Goal: Task Accomplishment & Management: Manage account settings

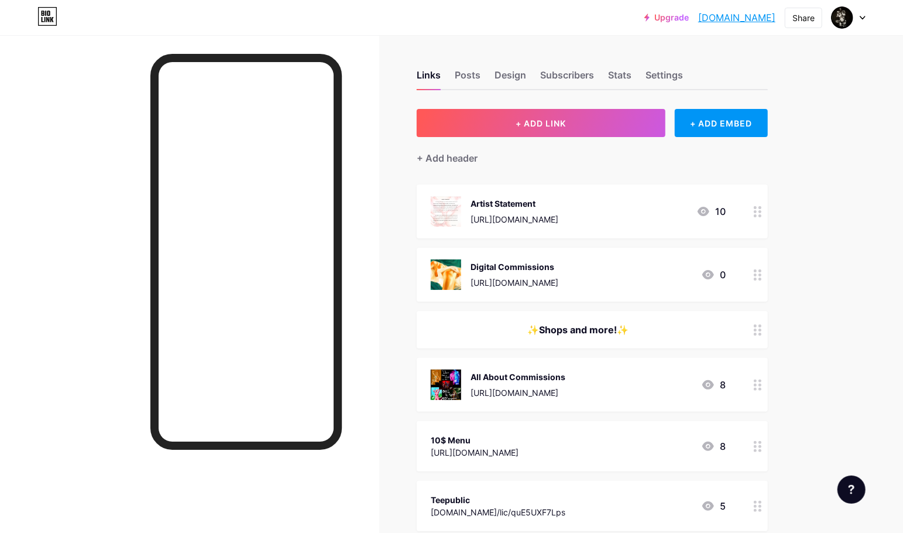
click at [762, 282] on div at bounding box center [758, 275] width 20 height 54
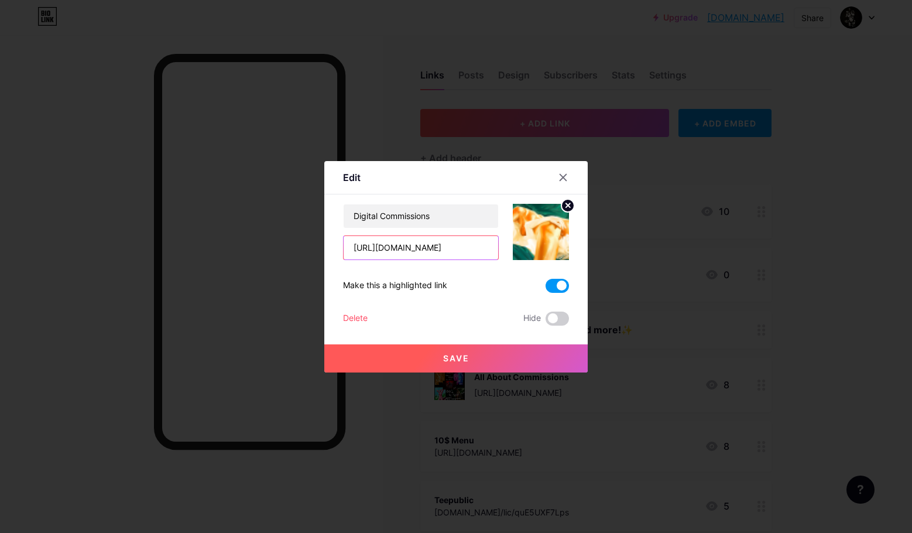
click at [482, 250] on input "[URL][DOMAIN_NAME]" at bounding box center [421, 247] width 155 height 23
click at [437, 348] on button "Save" at bounding box center [455, 358] width 263 height 28
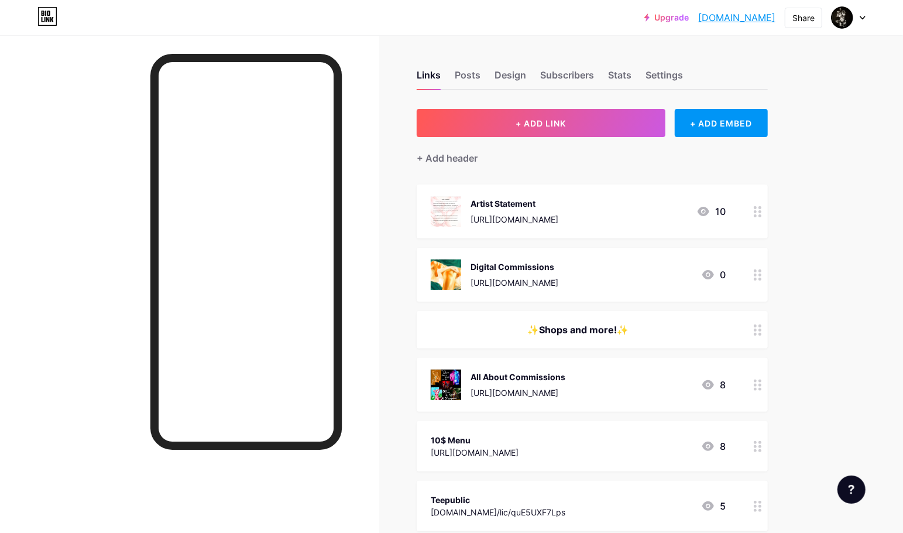
click at [762, 285] on div at bounding box center [758, 275] width 20 height 54
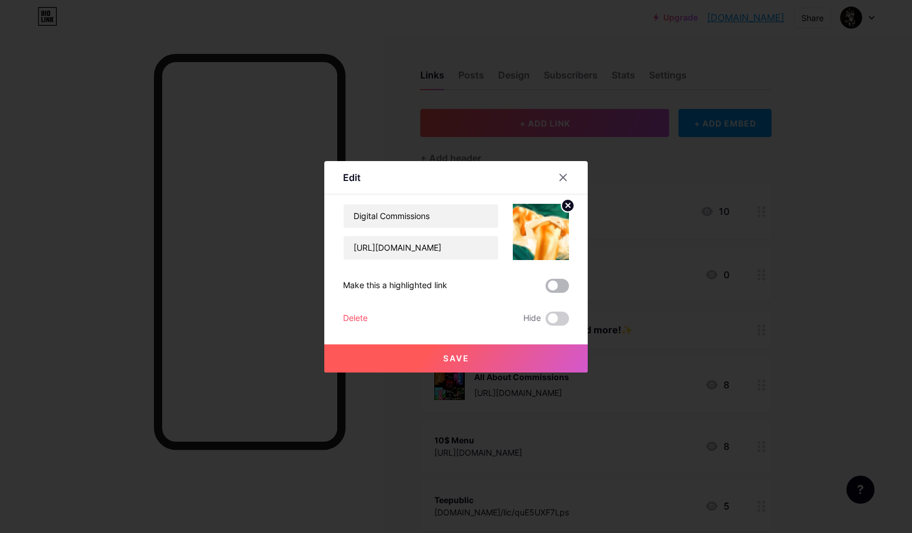
click at [562, 285] on span at bounding box center [557, 286] width 23 height 14
click at [546, 289] on input "checkbox" at bounding box center [546, 289] width 0 height 0
click at [532, 355] on button "Save" at bounding box center [455, 358] width 263 height 28
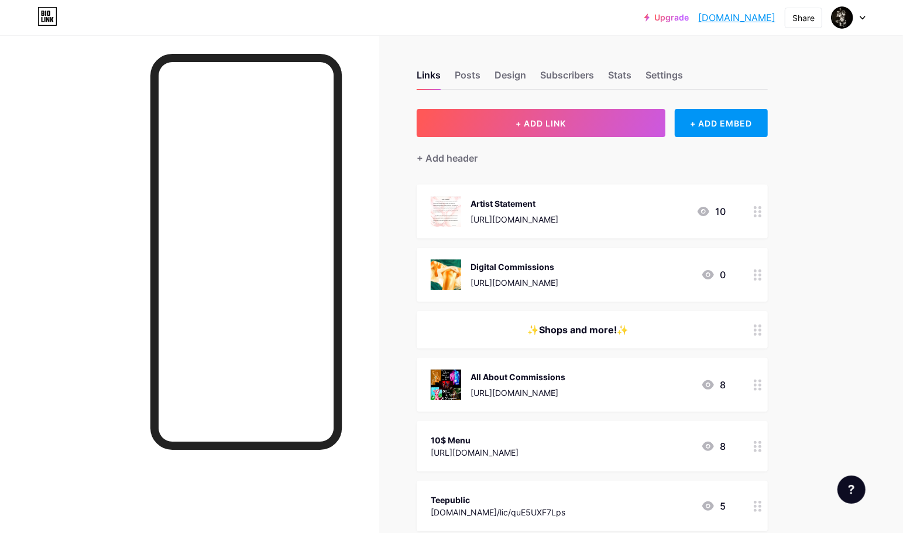
click at [757, 379] on circle at bounding box center [755, 380] width 3 height 3
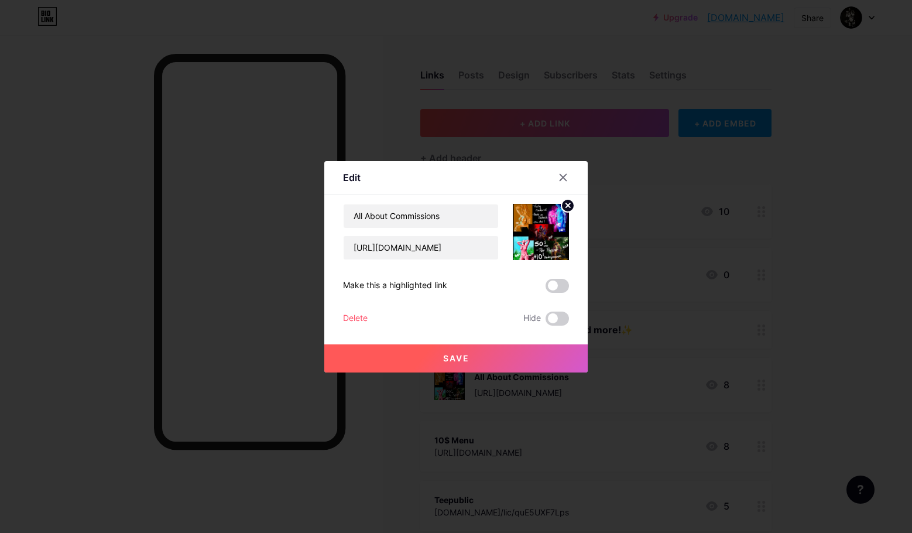
click at [563, 203] on circle at bounding box center [567, 205] width 13 height 13
click at [462, 358] on span "Save" at bounding box center [456, 358] width 26 height 10
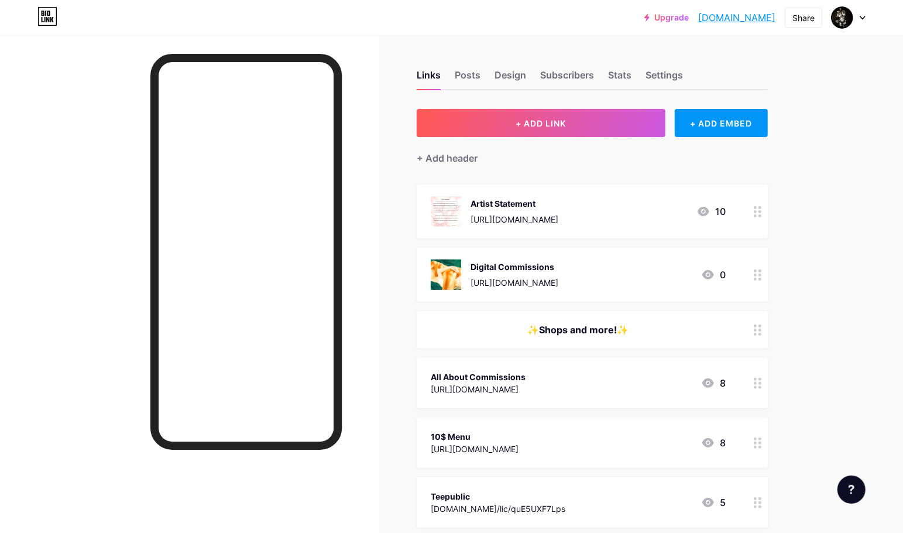
click at [758, 380] on icon at bounding box center [758, 383] width 8 height 11
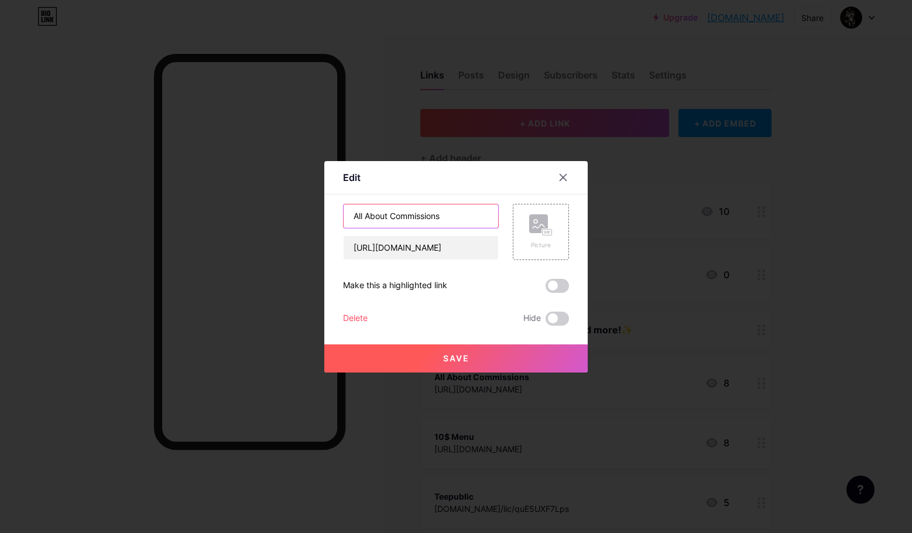
click at [390, 218] on input "All About Commissions" at bounding box center [421, 215] width 155 height 23
type input "All Commissions"
click at [486, 363] on button "Save" at bounding box center [455, 358] width 263 height 28
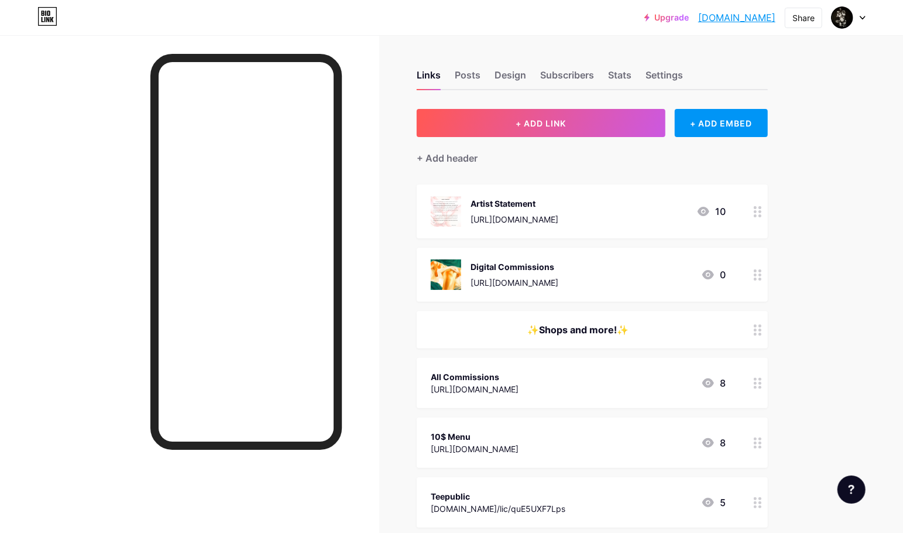
click at [756, 278] on div at bounding box center [758, 275] width 20 height 54
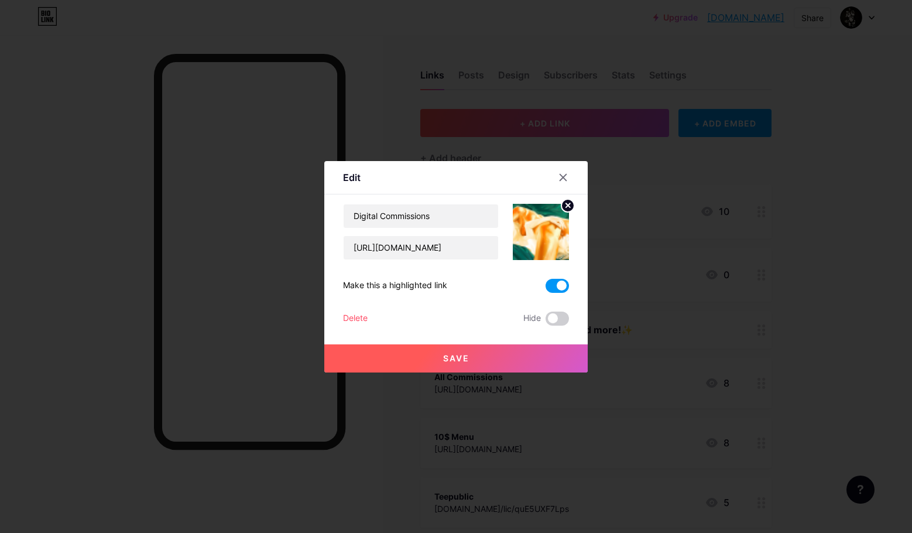
click at [564, 205] on circle at bounding box center [567, 205] width 13 height 13
click at [537, 229] on rect at bounding box center [538, 223] width 19 height 19
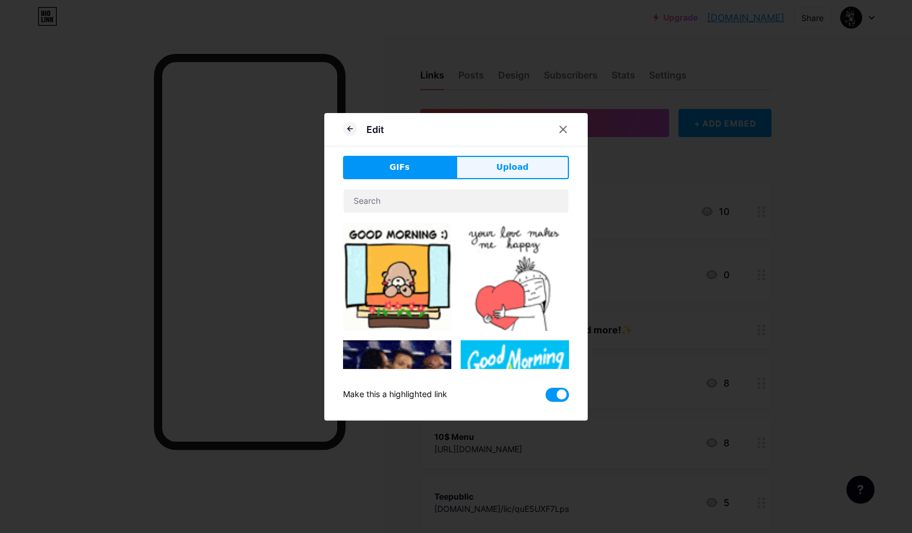
click at [521, 170] on span "Upload" at bounding box center [512, 167] width 32 height 12
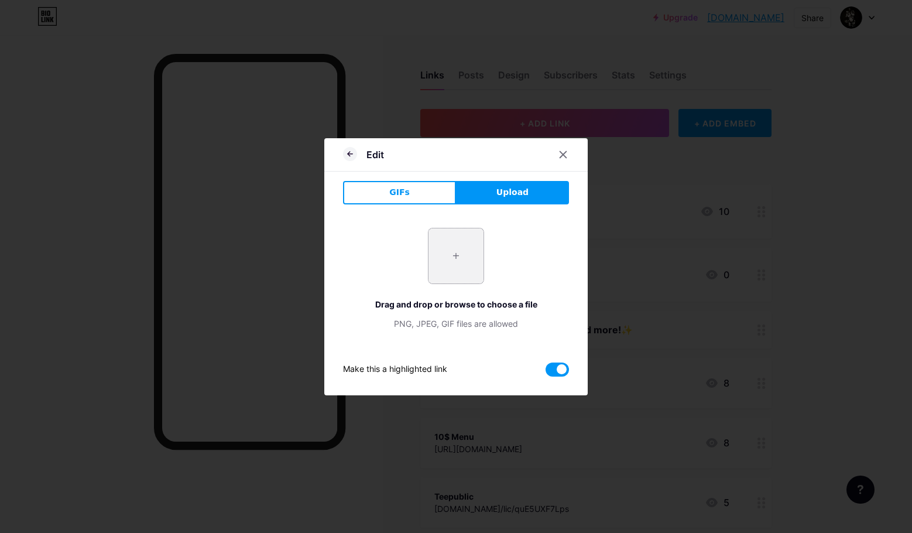
click at [458, 277] on input "file" at bounding box center [456, 255] width 55 height 55
type input "C:\fakepath\chunter birthday.png"
click at [461, 249] on input "file" at bounding box center [456, 255] width 55 height 55
click at [513, 198] on button "Upload" at bounding box center [512, 192] width 113 height 23
click at [566, 158] on icon at bounding box center [563, 154] width 9 height 9
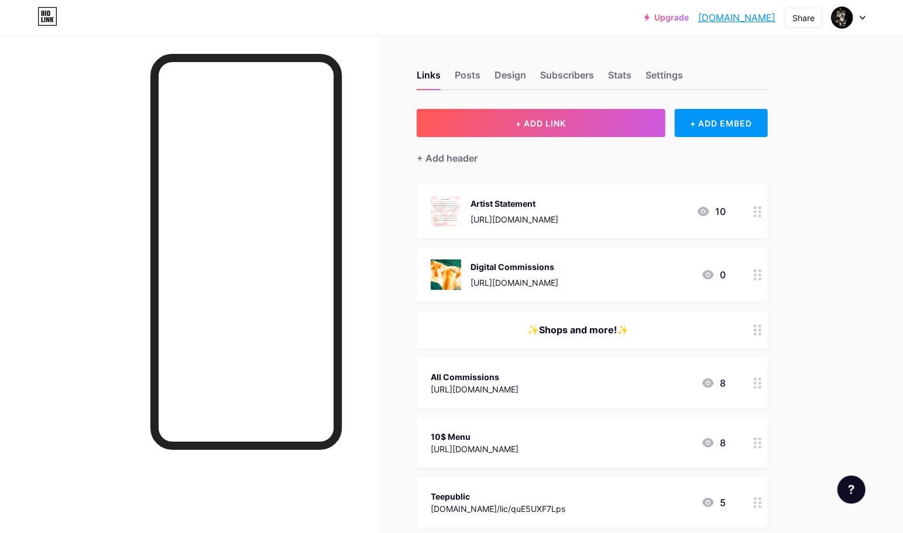
click at [759, 276] on icon at bounding box center [758, 274] width 8 height 11
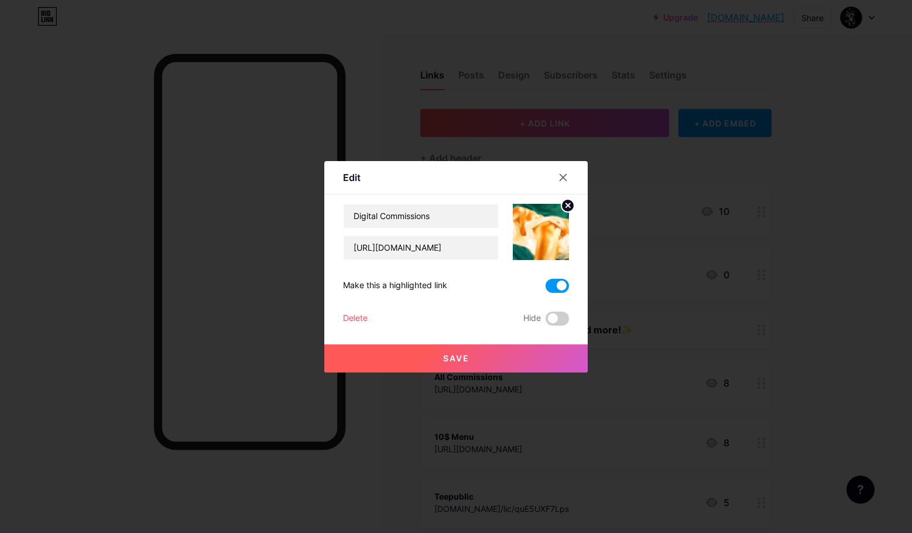
click at [565, 207] on circle at bounding box center [567, 205] width 13 height 13
click at [534, 232] on rect at bounding box center [538, 223] width 19 height 19
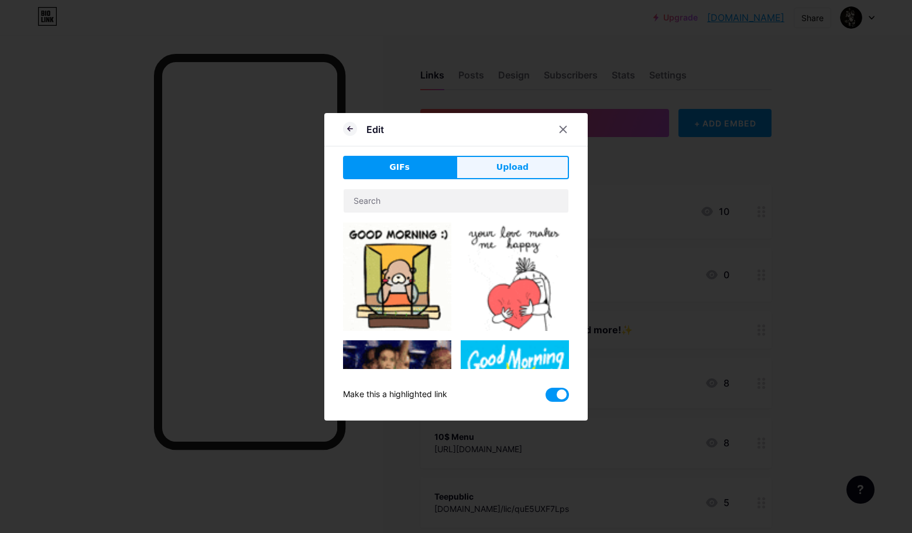
click at [495, 172] on button "Upload" at bounding box center [512, 167] width 113 height 23
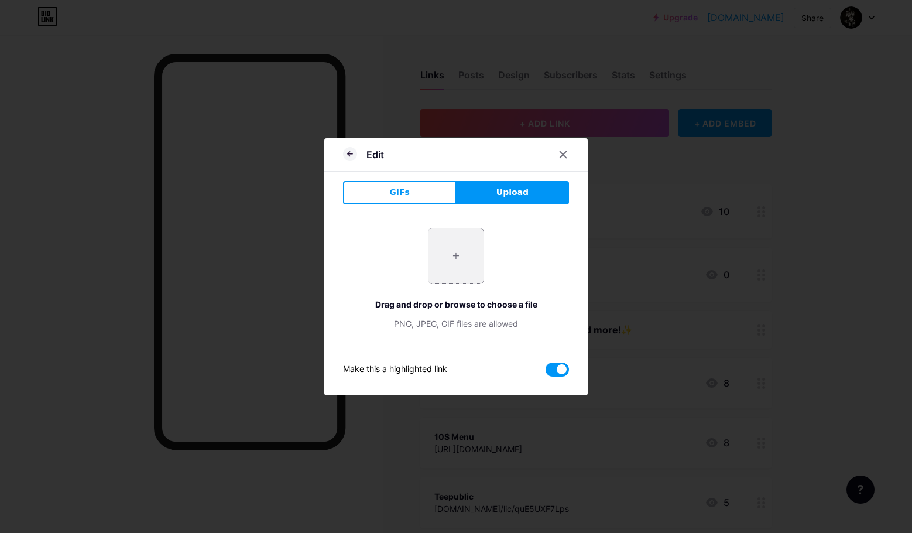
click at [450, 264] on input "file" at bounding box center [456, 255] width 55 height 55
type input "C:\fakepath\b2deh artfight.png"
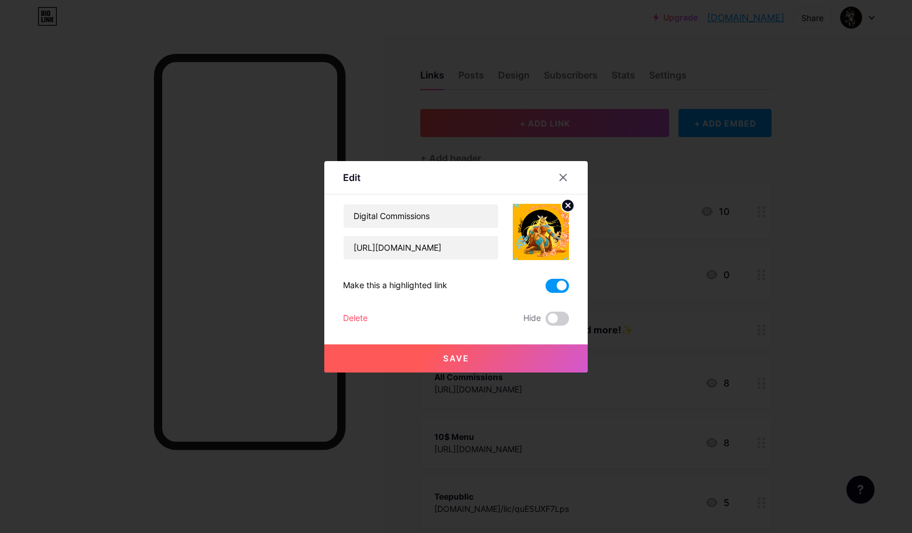
click at [483, 359] on button "Save" at bounding box center [455, 358] width 263 height 28
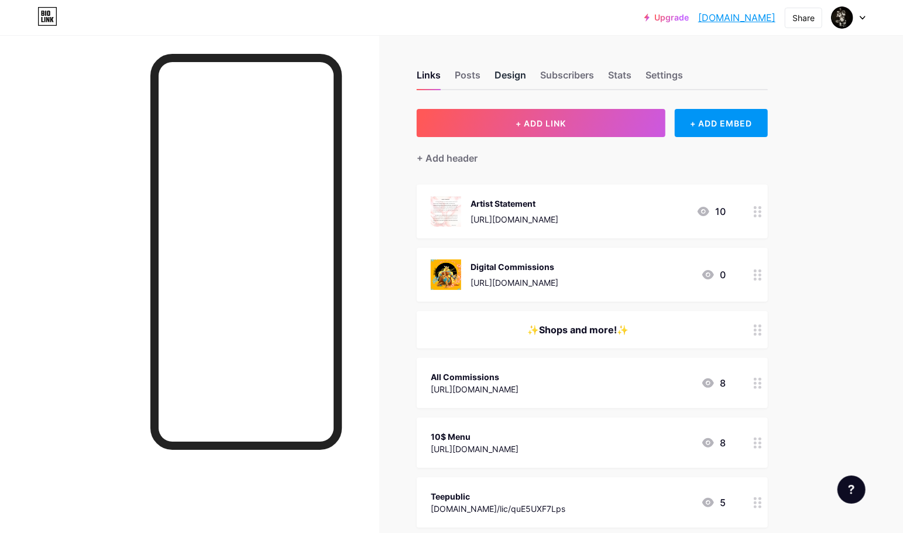
click at [519, 76] on div "Design" at bounding box center [511, 78] width 32 height 21
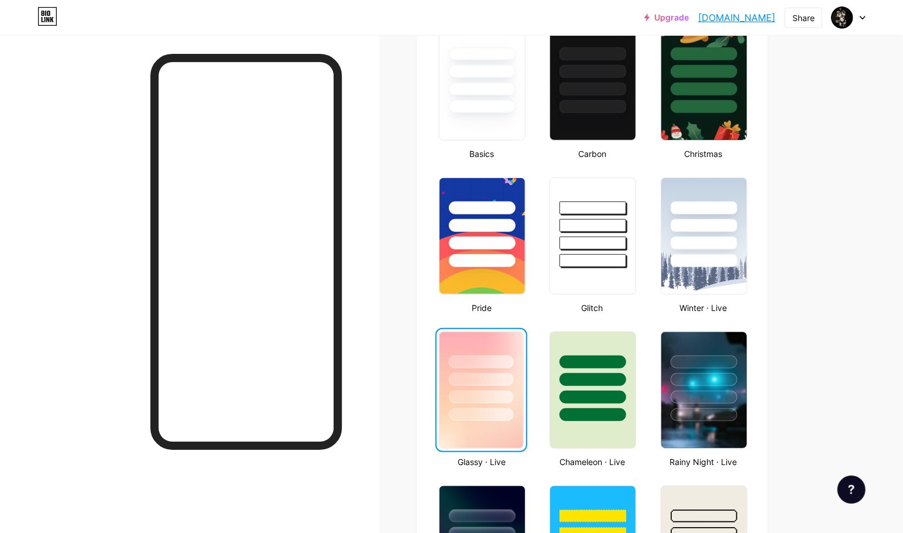
scroll to position [365, 0]
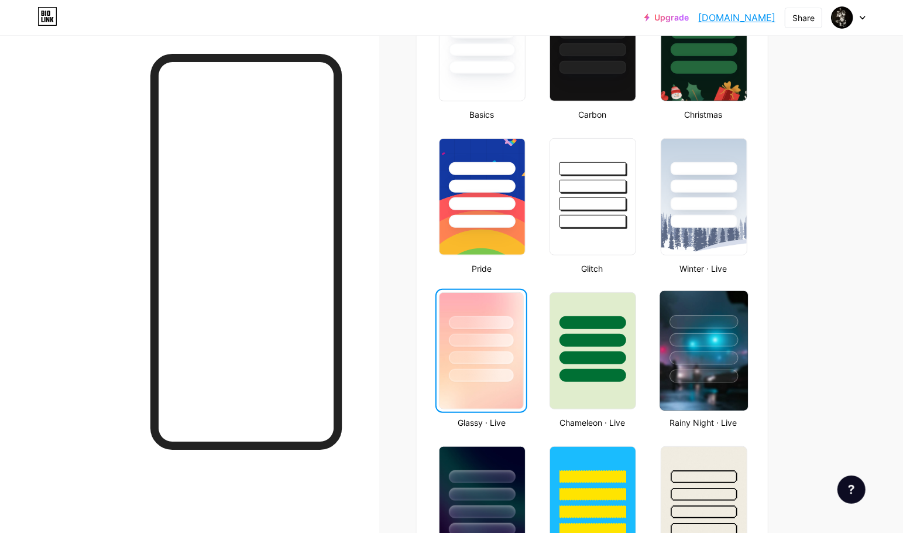
click at [711, 378] on div at bounding box center [704, 375] width 68 height 13
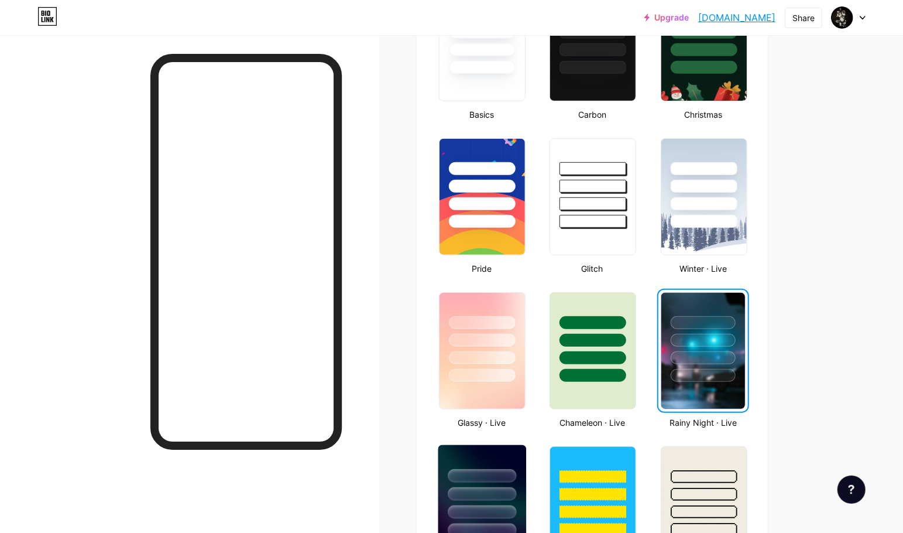
click at [495, 472] on div at bounding box center [482, 475] width 68 height 13
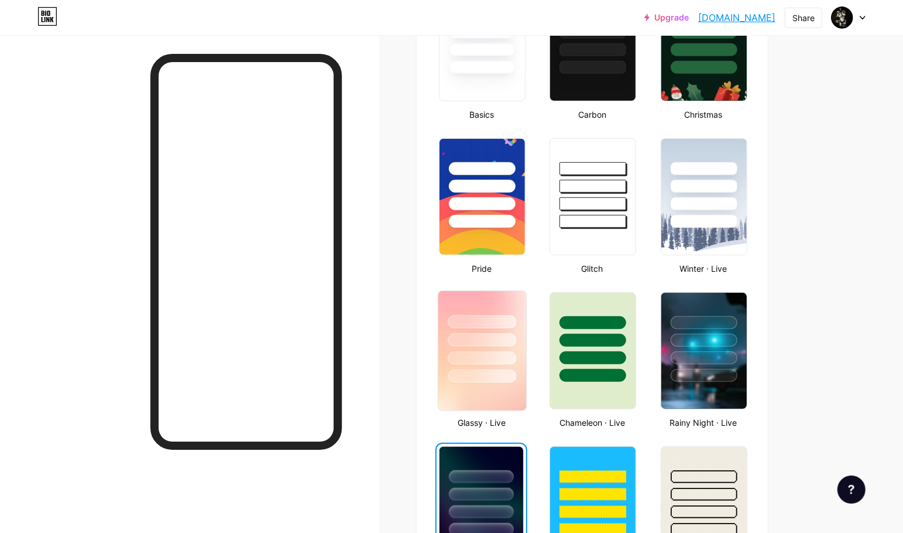
click at [488, 355] on div at bounding box center [482, 357] width 68 height 13
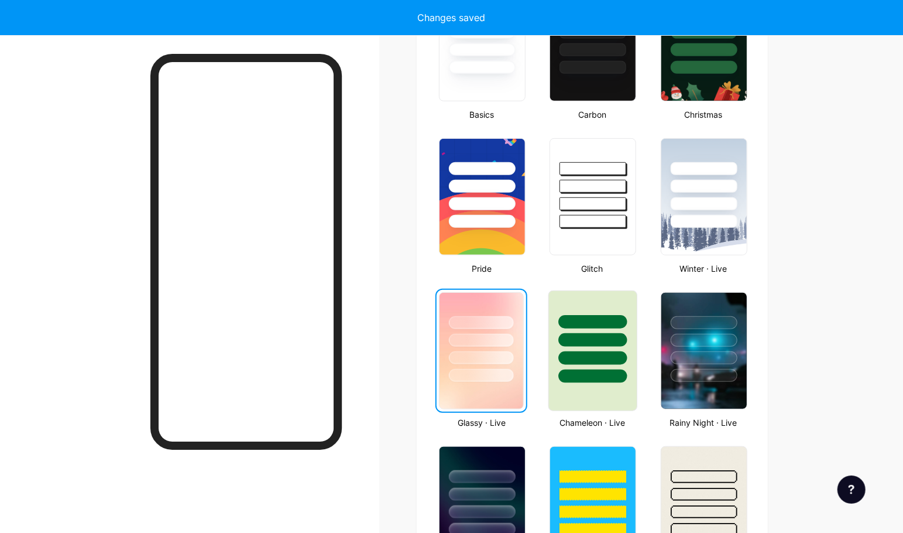
click at [617, 387] on div at bounding box center [593, 350] width 89 height 121
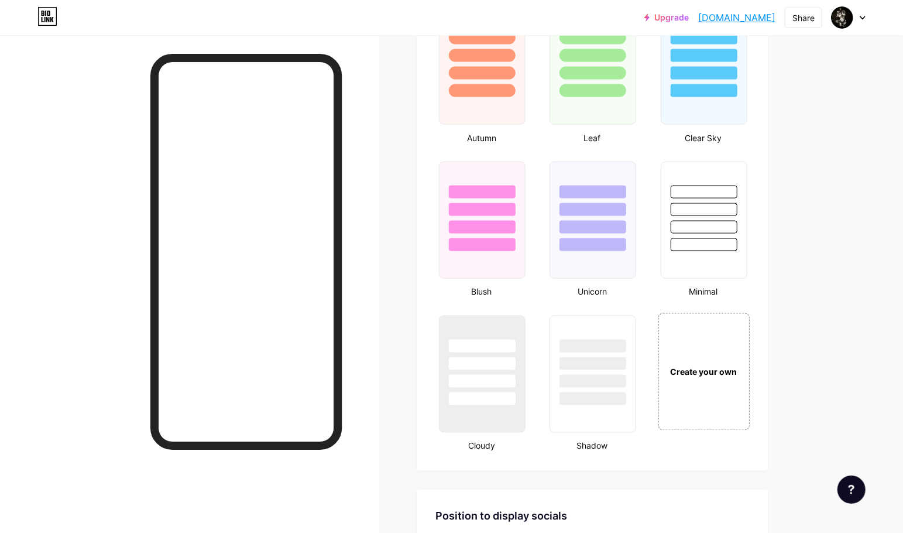
scroll to position [1105, 0]
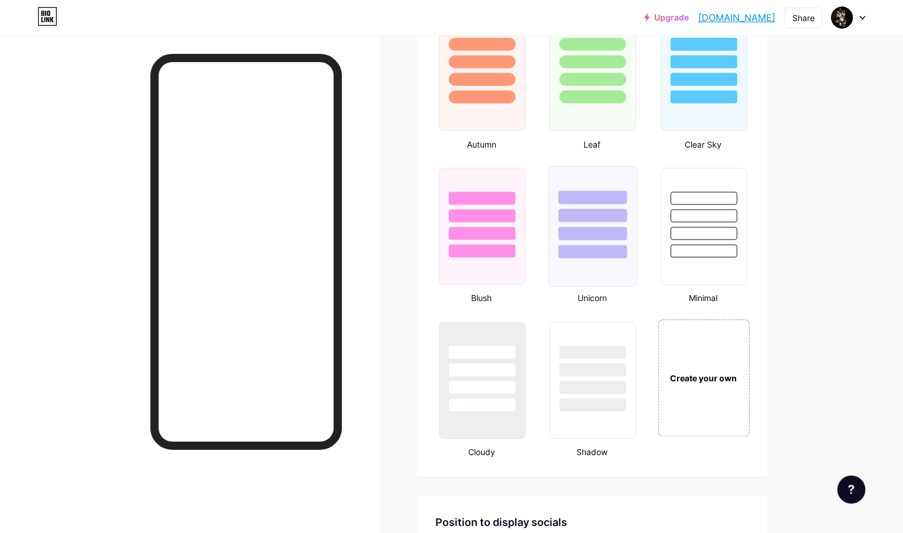
click at [595, 278] on div at bounding box center [593, 226] width 89 height 121
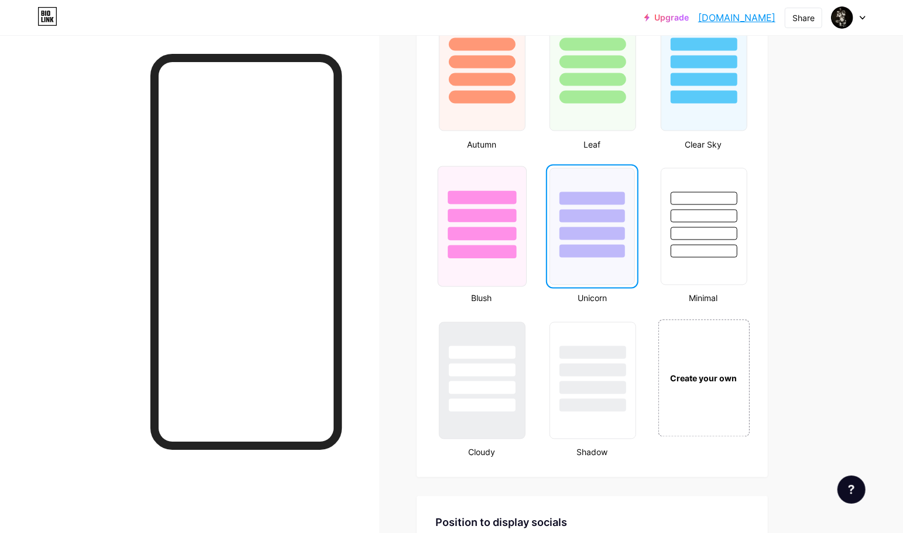
click at [492, 268] on div at bounding box center [482, 226] width 89 height 121
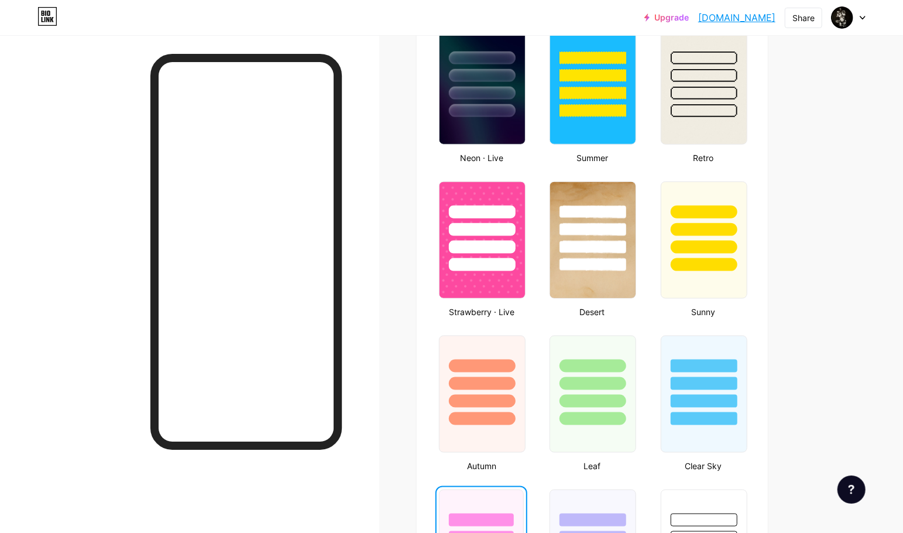
scroll to position [772, 0]
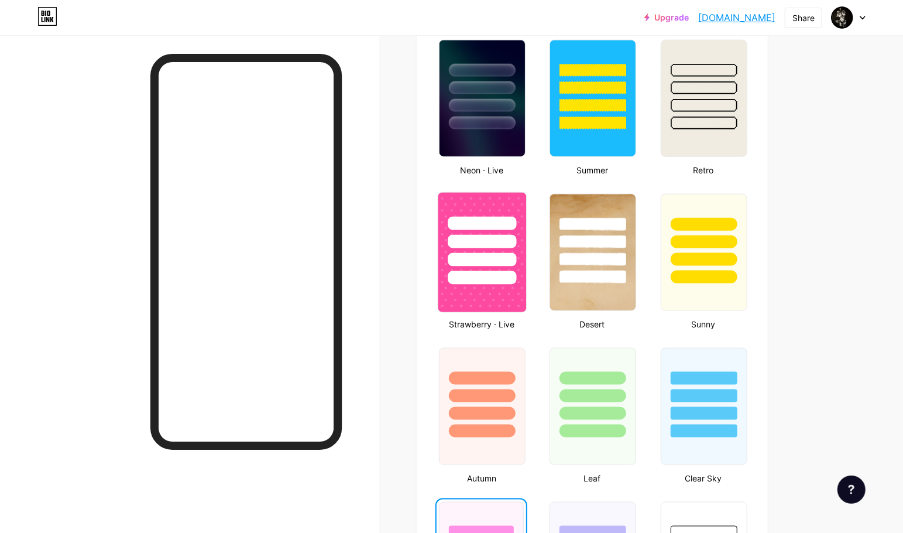
click at [496, 241] on div at bounding box center [482, 241] width 68 height 13
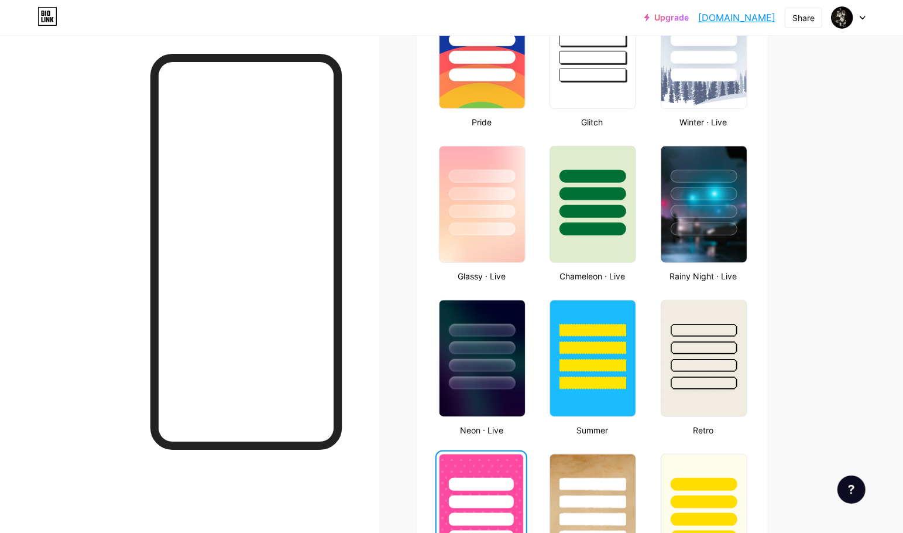
scroll to position [504, 0]
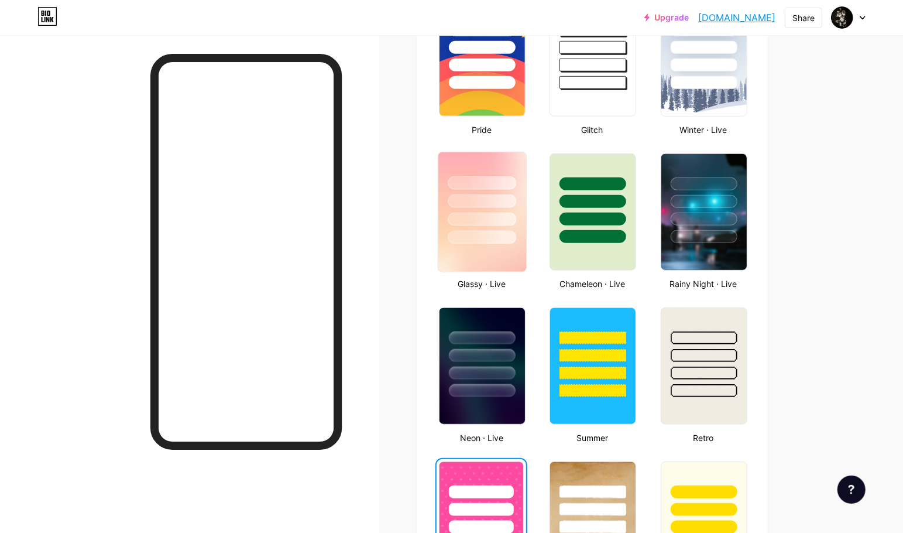
click at [507, 234] on div at bounding box center [482, 237] width 68 height 13
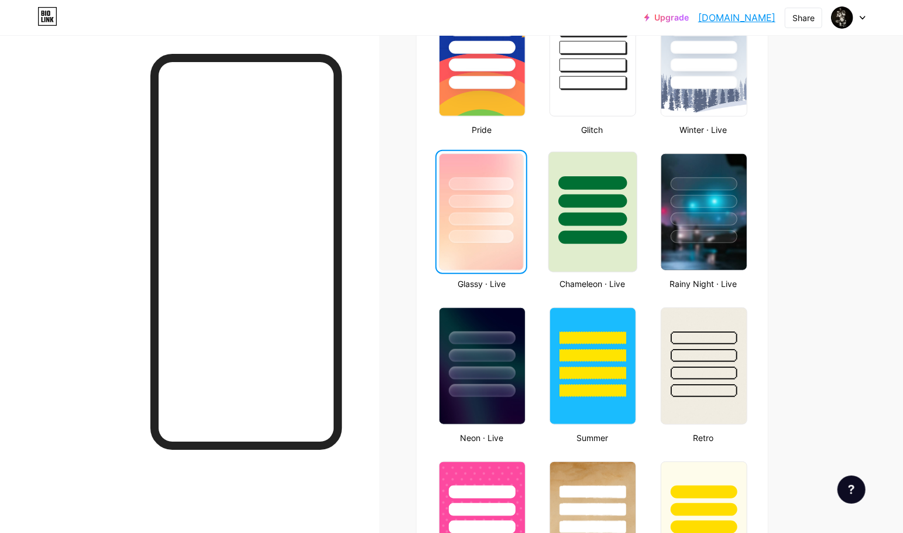
click at [612, 217] on div at bounding box center [593, 219] width 68 height 13
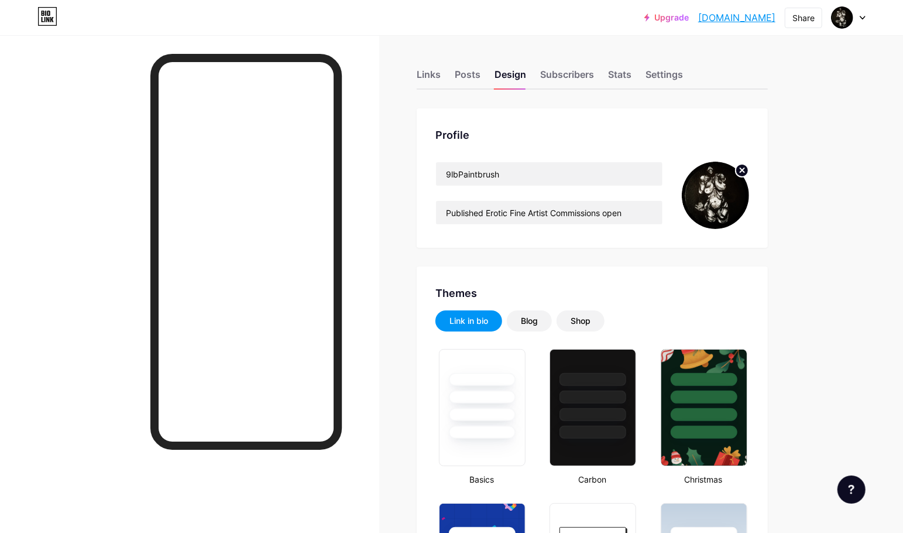
scroll to position [0, 0]
click at [435, 76] on div "Links" at bounding box center [429, 78] width 24 height 21
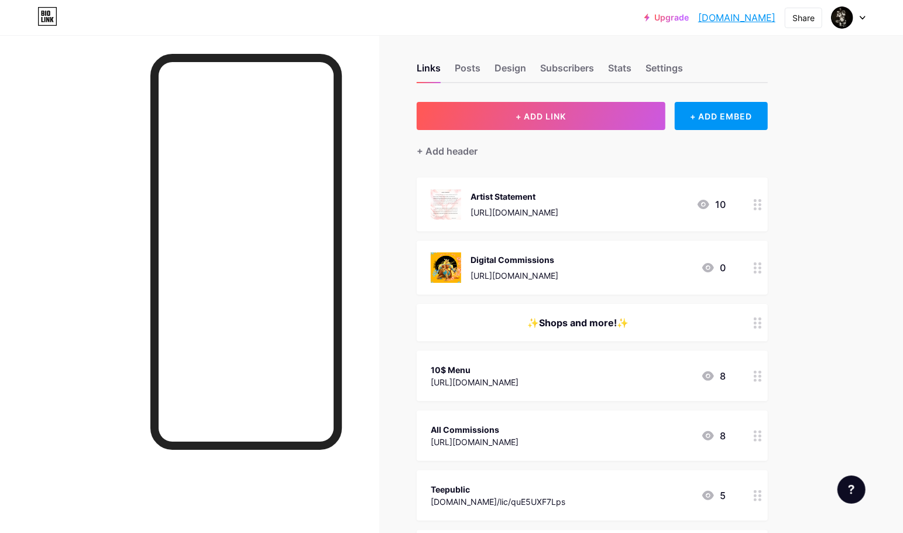
scroll to position [4, 0]
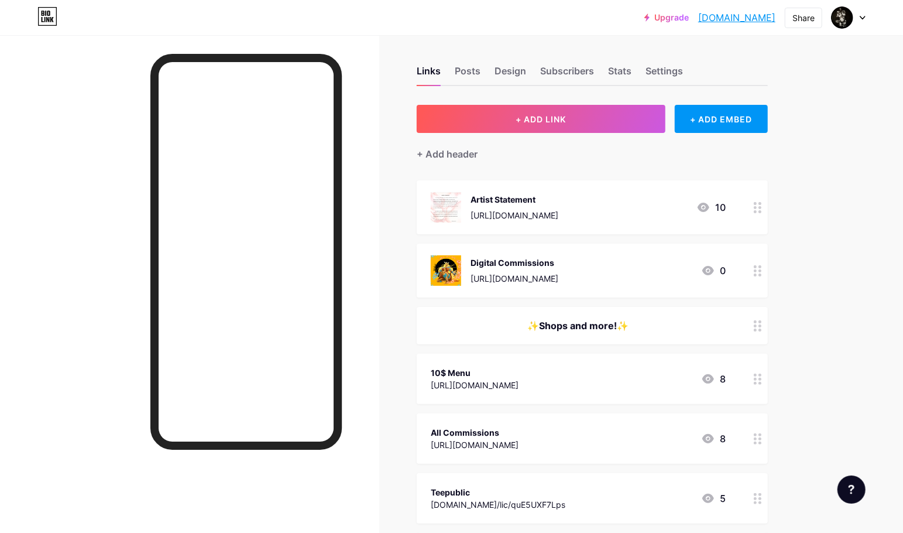
click at [762, 271] on icon at bounding box center [758, 270] width 8 height 11
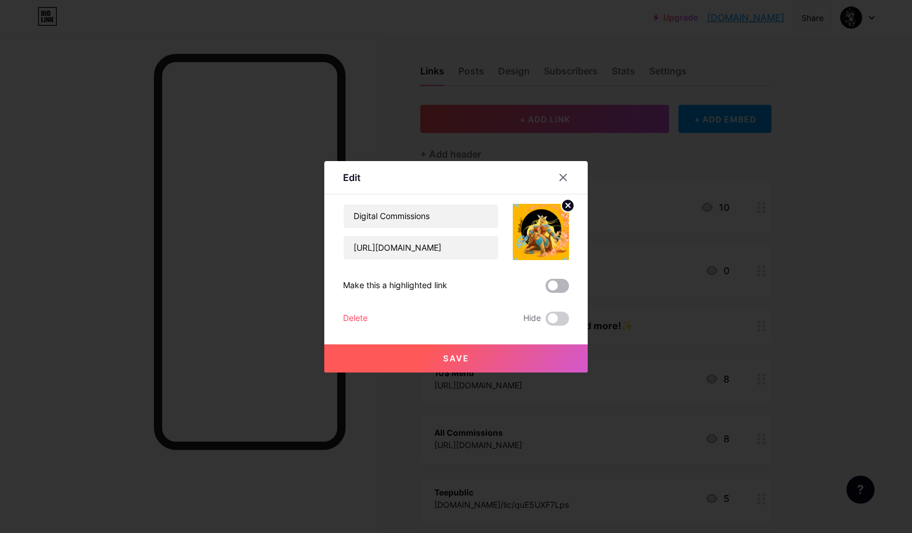
click at [555, 284] on span at bounding box center [557, 286] width 23 height 14
click at [546, 289] on input "checkbox" at bounding box center [546, 289] width 0 height 0
click at [519, 359] on button "Save" at bounding box center [455, 358] width 263 height 28
